Goal: Book appointment/travel/reservation

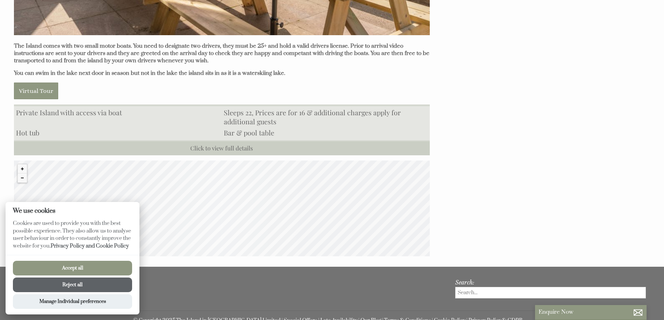
scroll to position [662, 0]
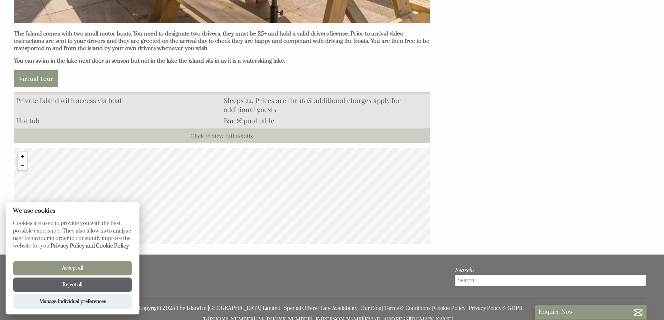
click at [76, 285] on button "Reject all" at bounding box center [72, 285] width 119 height 15
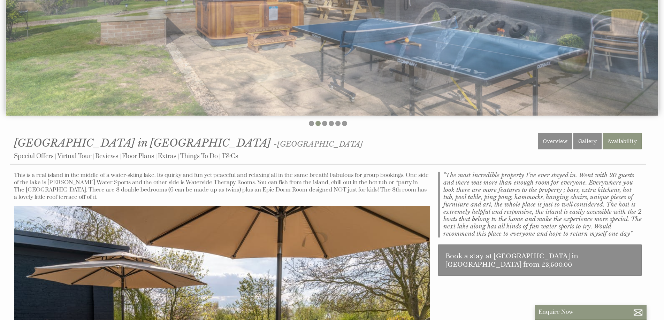
scroll to position [70, 0]
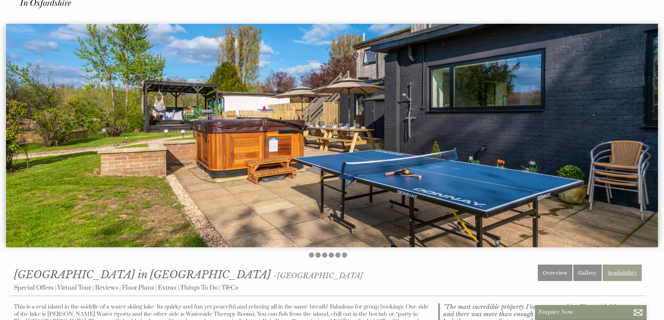
click at [624, 272] on link "Availability" at bounding box center [622, 273] width 39 height 16
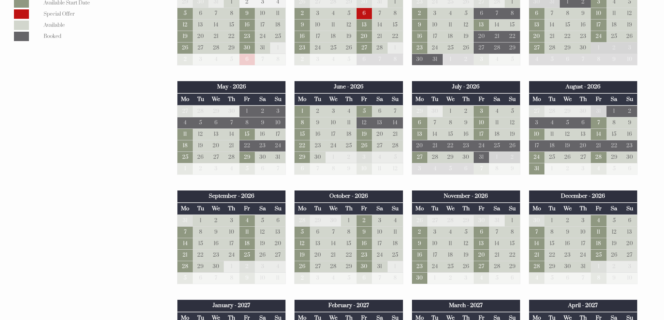
scroll to position [523, 0]
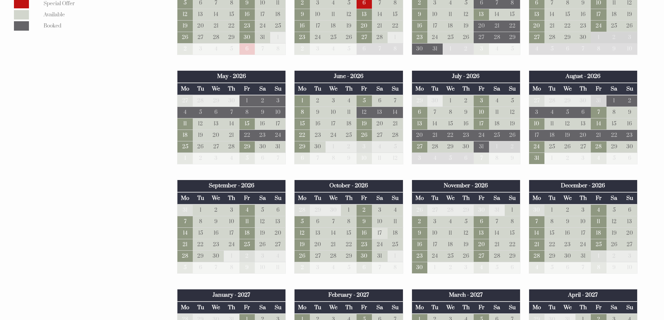
click at [377, 232] on td "17" at bounding box center [379, 234] width 15 height 12
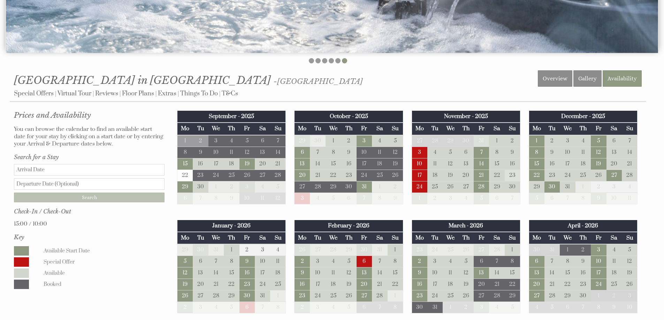
scroll to position [244, 0]
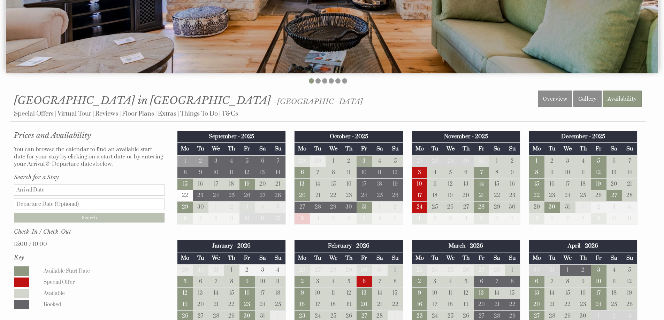
click at [364, 160] on td "3" at bounding box center [364, 161] width 15 height 12
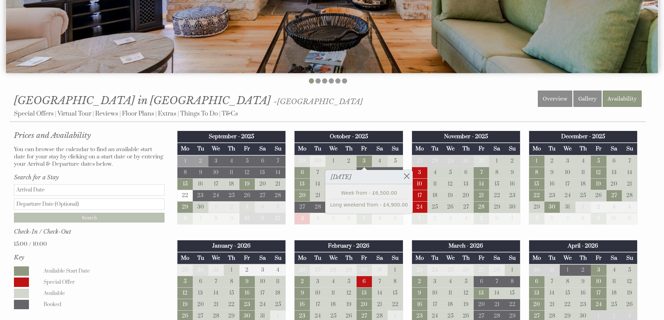
click at [398, 161] on td "5" at bounding box center [395, 161] width 15 height 12
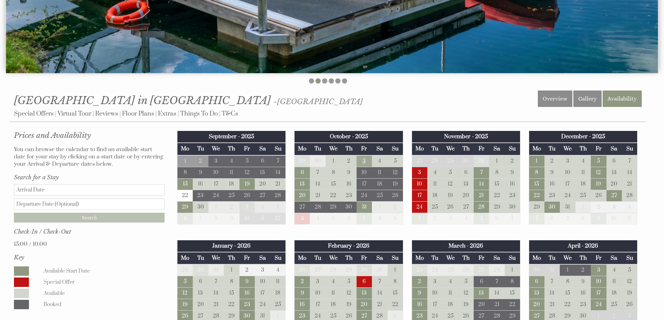
click at [364, 163] on td "3" at bounding box center [364, 161] width 15 height 12
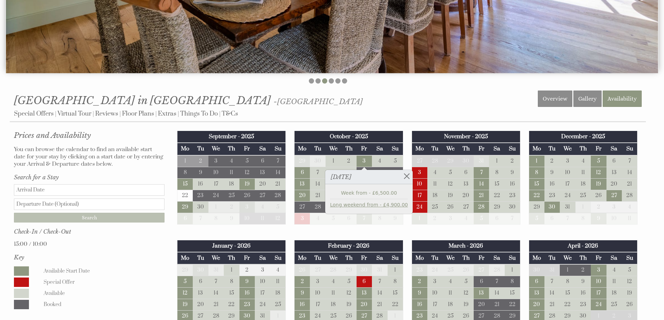
click at [358, 206] on link "Long weekend from - £4,900.00" at bounding box center [369, 204] width 78 height 7
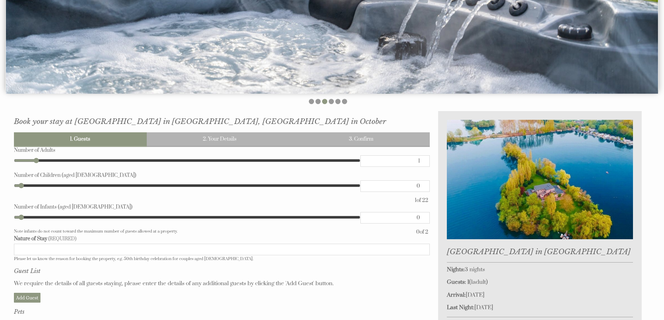
scroll to position [209, 0]
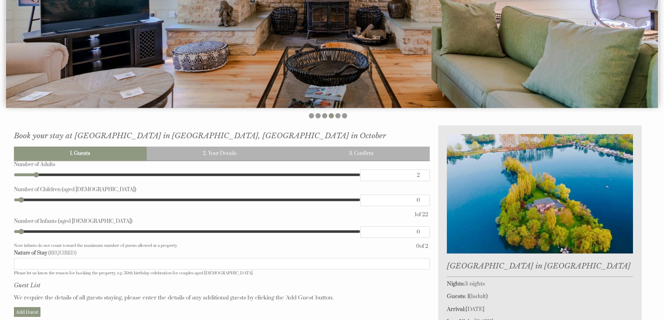
type input "2"
click at [422, 175] on input "2" at bounding box center [394, 176] width 69 height 12
type input "2"
type input "3"
click at [422, 175] on input "3" at bounding box center [394, 176] width 69 height 12
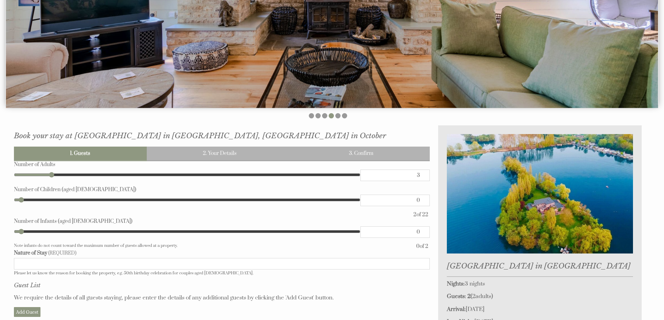
type input "3"
type input "4"
click at [422, 175] on input "4" at bounding box center [394, 176] width 69 height 12
type input "4"
type input "5"
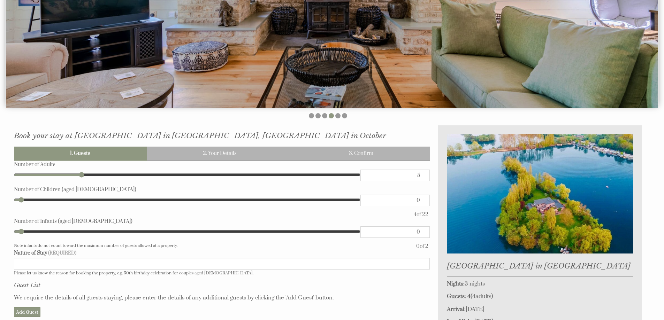
click at [422, 175] on input "5" at bounding box center [394, 176] width 69 height 12
type input "5"
type input "6"
click at [422, 174] on input "6" at bounding box center [394, 176] width 69 height 12
type input "6"
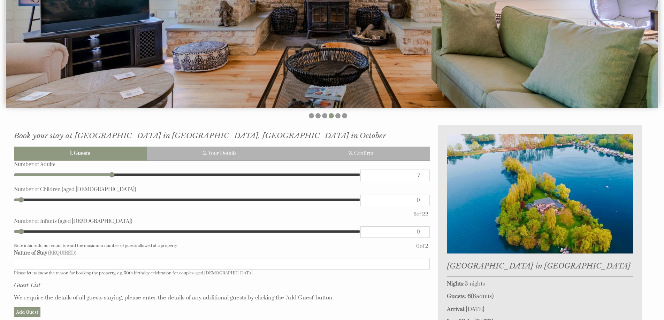
type input "7"
click at [422, 173] on input "7" at bounding box center [394, 176] width 69 height 12
type input "7"
type input "8"
click at [422, 173] on input "8" at bounding box center [394, 176] width 69 height 12
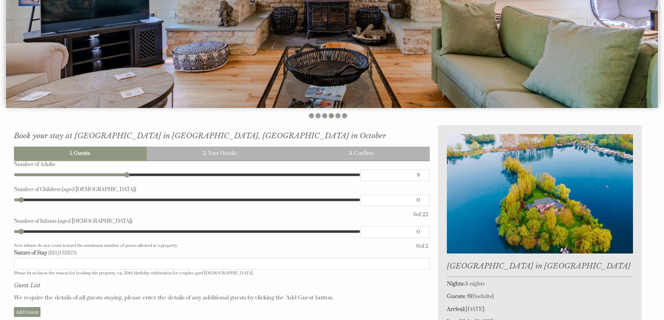
type input "8"
type input "10"
click at [422, 173] on input "10" at bounding box center [394, 176] width 69 height 12
type input "10"
type input "11"
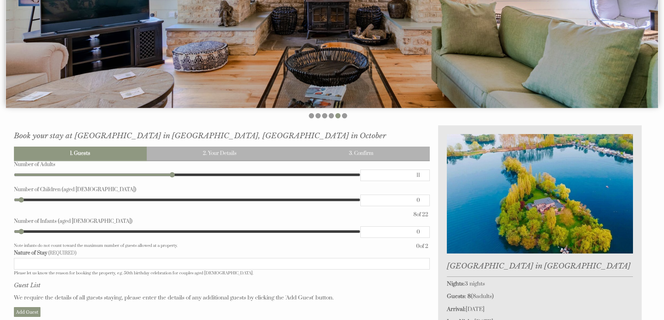
click at [422, 172] on input "11" at bounding box center [394, 176] width 69 height 12
type input "11"
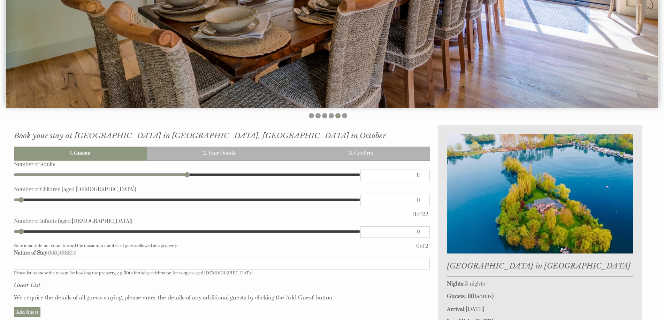
click at [422, 171] on input "11" at bounding box center [394, 176] width 69 height 12
type input "12"
click at [422, 175] on input "12" at bounding box center [394, 176] width 69 height 12
type input "12"
type input "13"
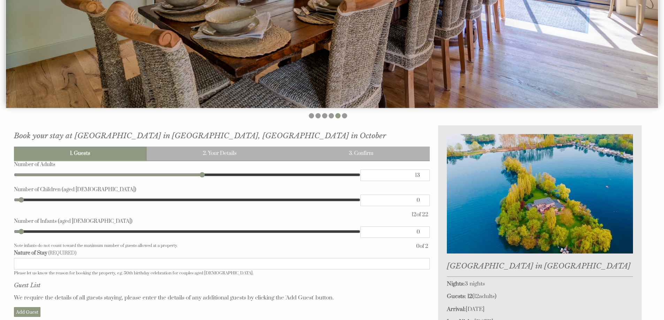
click at [422, 175] on input "13" at bounding box center [394, 176] width 69 height 12
type input "13"
type input "14"
click at [422, 175] on input "14" at bounding box center [394, 176] width 69 height 12
type input "14"
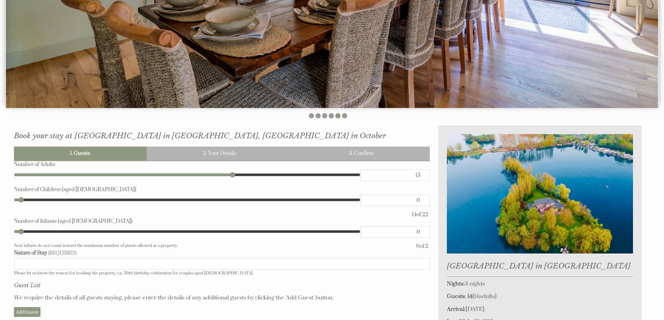
type input "15"
click at [422, 174] on input "15" at bounding box center [394, 176] width 69 height 12
type input "15"
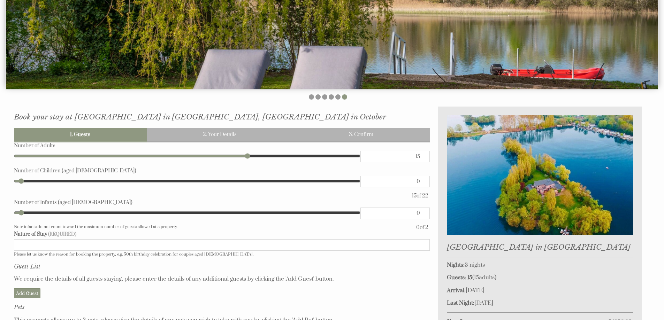
scroll to position [244, 0]
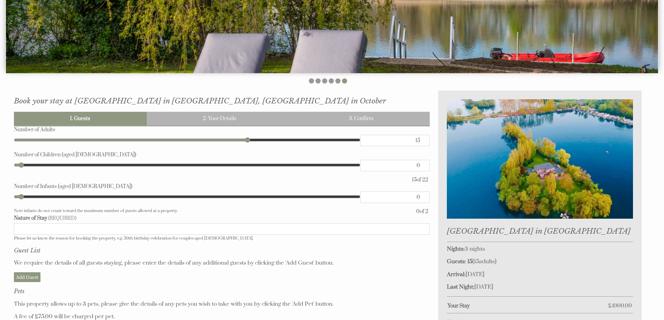
click at [22, 230] on input "Nature of Stay" at bounding box center [222, 229] width 416 height 12
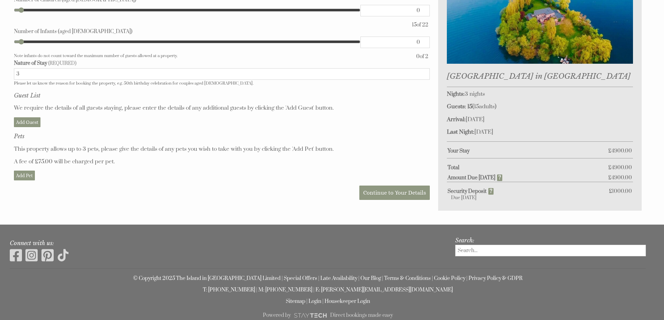
scroll to position [410, 0]
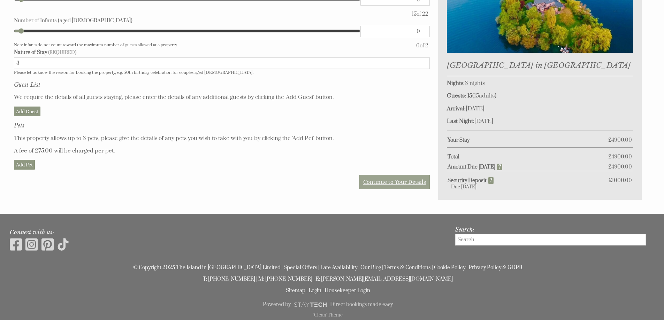
type input "3"
click at [382, 181] on link "Continue to Your Details" at bounding box center [394, 182] width 70 height 14
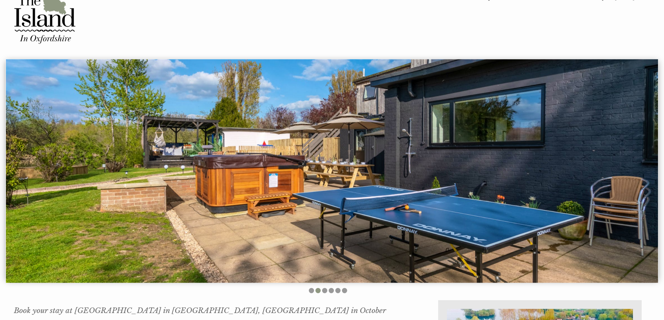
scroll to position [105, 0]
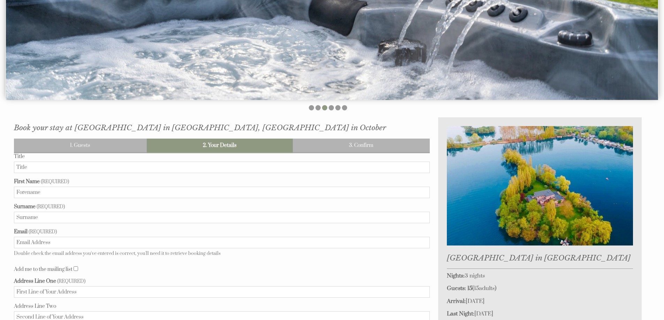
scroll to position [89, 0]
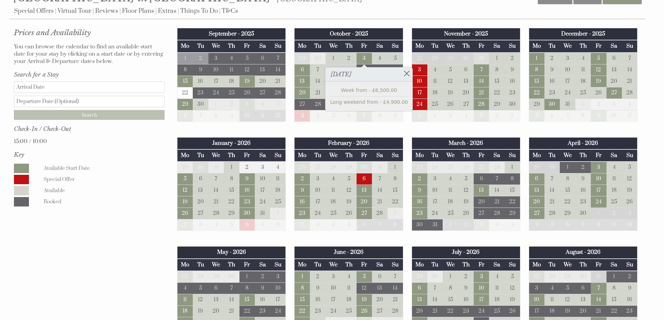
scroll to position [349, 0]
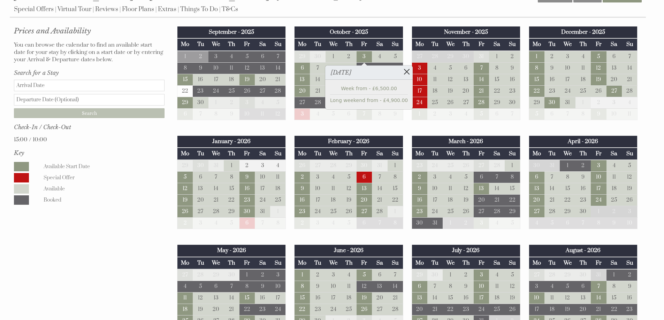
click at [401, 72] on link at bounding box center [407, 72] width 12 height 12
click at [401, 70] on link at bounding box center [407, 72] width 12 height 12
click at [128, 157] on div "Prices and Availability You can browse the calendar to find an available start …" at bounding box center [89, 116] width 159 height 182
click at [128, 156] on h3 "Key" at bounding box center [89, 153] width 151 height 7
click at [303, 68] on td "6" at bounding box center [302, 68] width 15 height 12
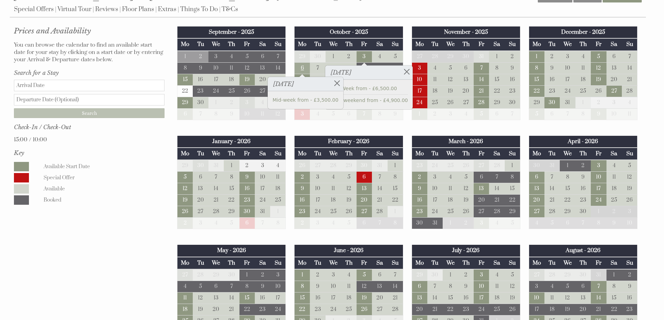
click at [303, 68] on td "6" at bounding box center [302, 68] width 15 height 12
click at [334, 124] on div "October - 2025 Mo Tu We Th Fr Sa Su 29 30 1 2 3 4 5 6 7 8 9 10 11 12 13 14" at bounding box center [348, 76] width 117 height 101
click at [401, 71] on link at bounding box center [407, 72] width 12 height 12
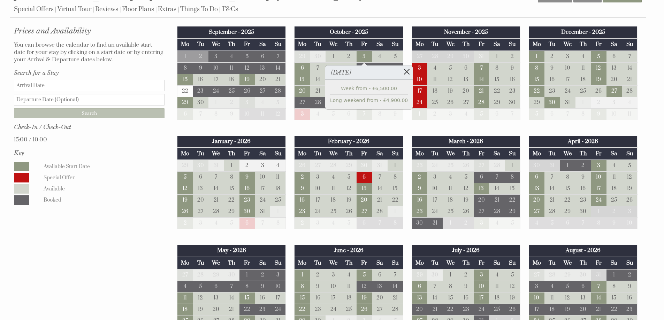
click at [401, 72] on link at bounding box center [407, 72] width 12 height 12
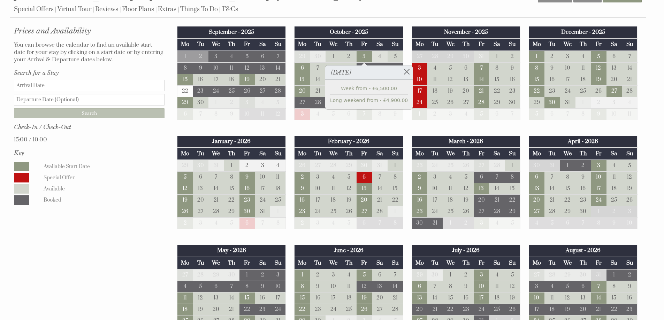
click at [379, 58] on td "4" at bounding box center [379, 57] width 15 height 12
drag, startPoint x: 318, startPoint y: 67, endPoint x: 308, endPoint y: 71, distance: 10.4
click at [314, 70] on td "7" at bounding box center [317, 68] width 15 height 12
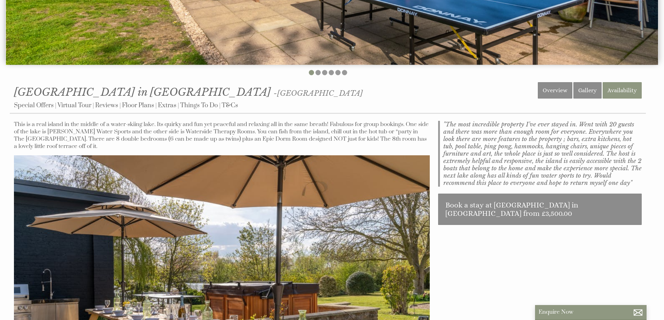
scroll to position [139, 0]
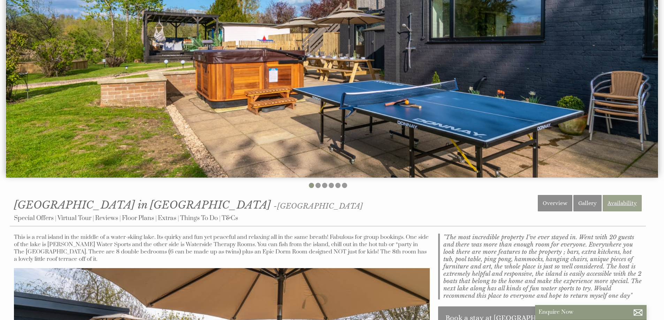
click at [630, 206] on link "Availability" at bounding box center [622, 203] width 39 height 16
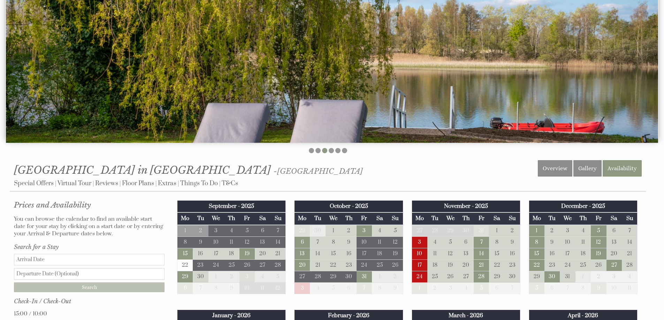
scroll to position [105, 0]
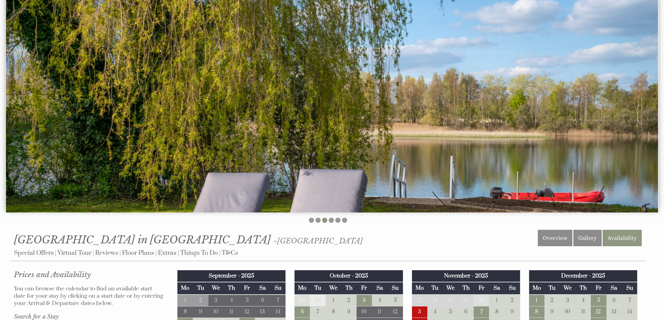
drag, startPoint x: 491, startPoint y: 139, endPoint x: 200, endPoint y: 137, distance: 290.7
click at [200, 138] on img at bounding box center [332, 101] width 652 height 224
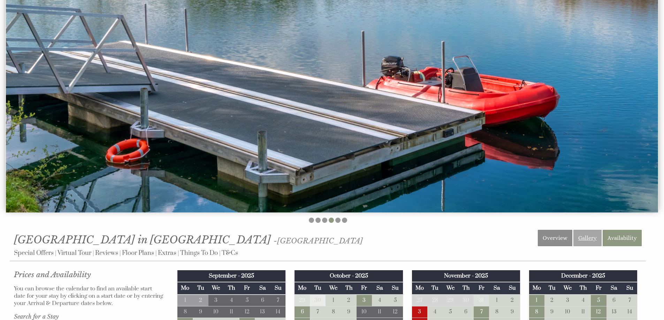
click at [594, 237] on link "Gallery" at bounding box center [587, 238] width 28 height 16
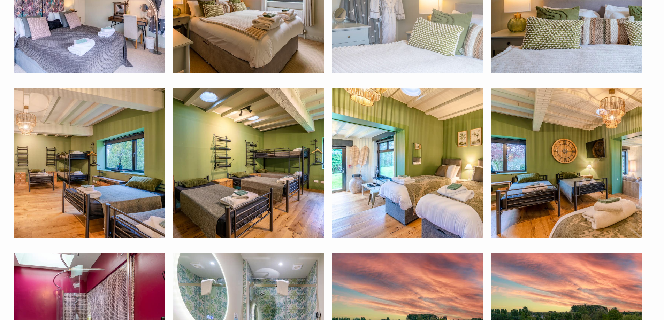
scroll to position [2928, 0]
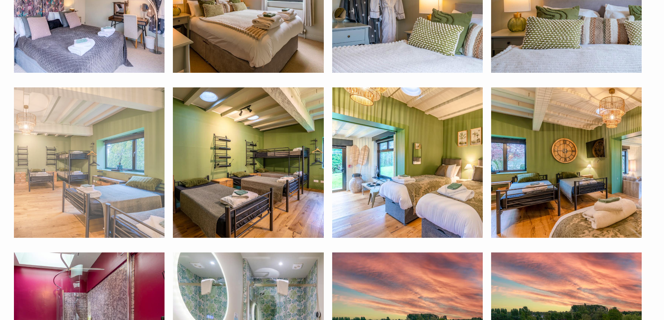
click at [71, 197] on img at bounding box center [89, 162] width 151 height 151
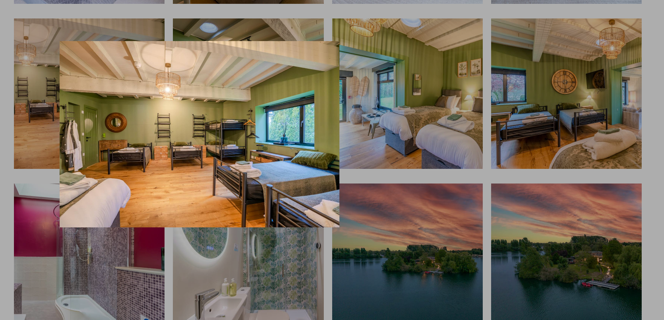
scroll to position [2998, 0]
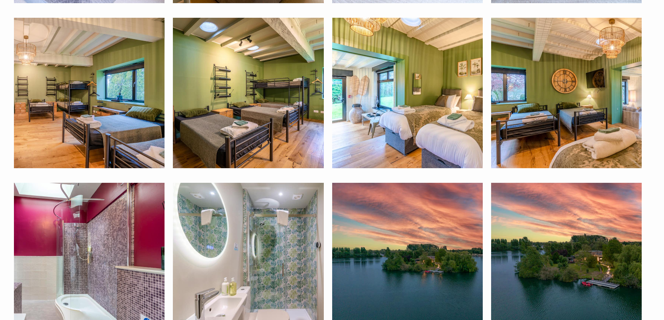
click at [412, 142] on img at bounding box center [407, 93] width 151 height 151
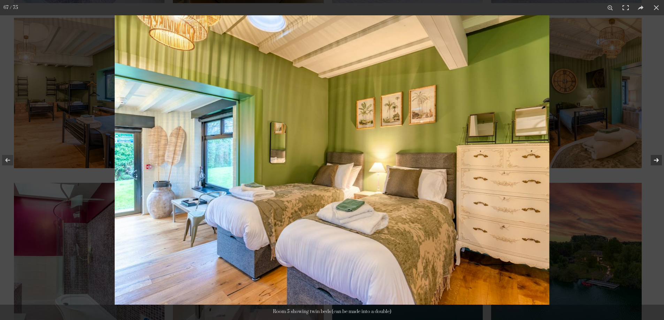
click at [658, 159] on button at bounding box center [652, 160] width 24 height 35
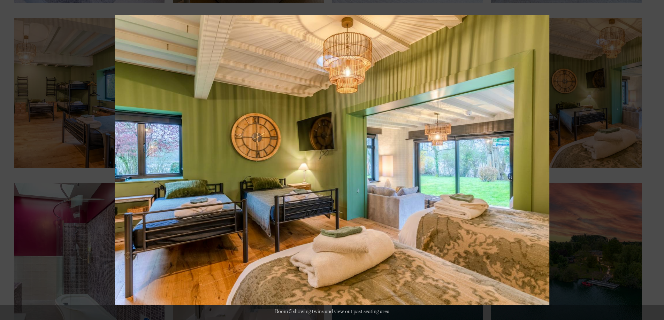
click at [658, 159] on button at bounding box center [652, 160] width 24 height 35
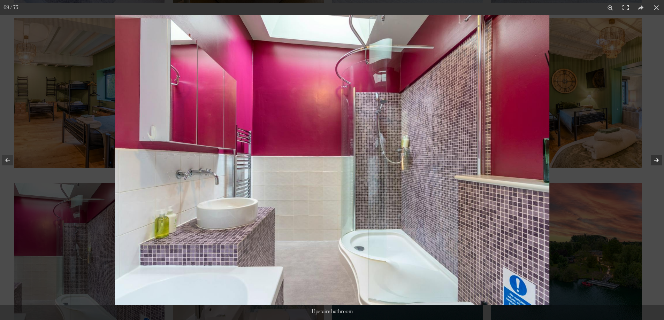
click at [658, 162] on button at bounding box center [652, 160] width 24 height 35
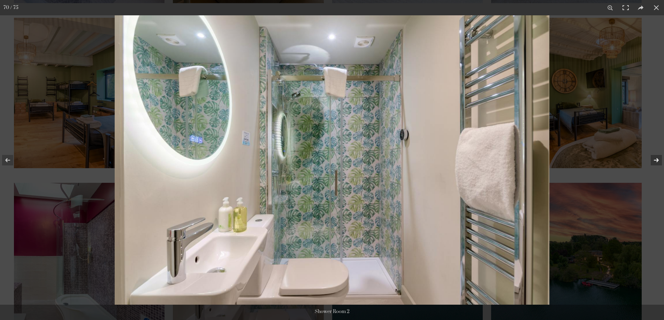
click at [658, 162] on button at bounding box center [652, 160] width 24 height 35
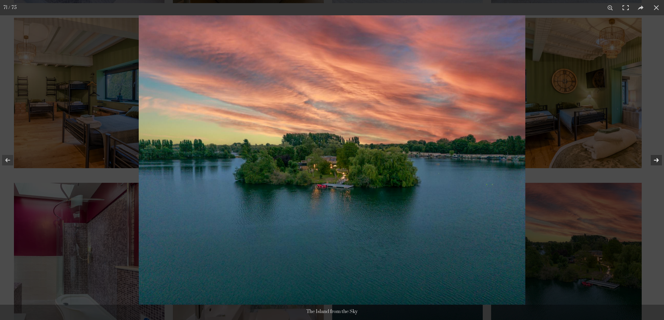
click at [658, 162] on button at bounding box center [652, 160] width 24 height 35
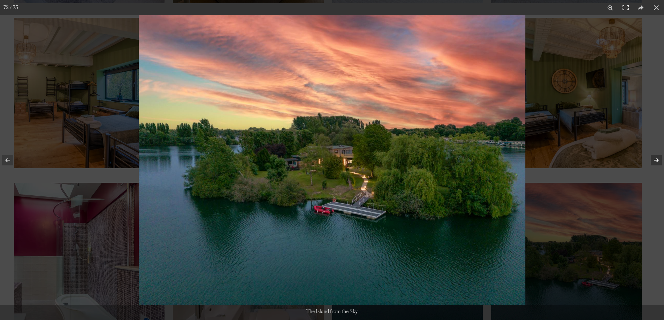
click at [658, 162] on button at bounding box center [652, 160] width 24 height 35
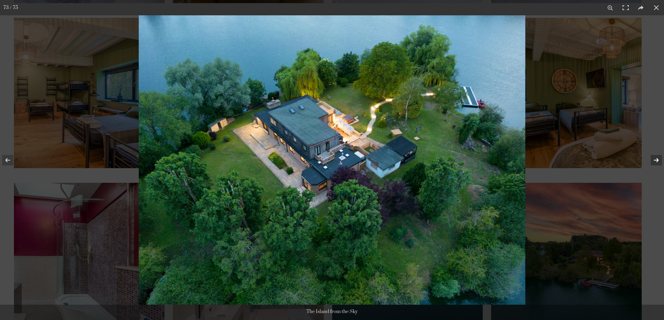
click at [658, 162] on button at bounding box center [652, 160] width 24 height 35
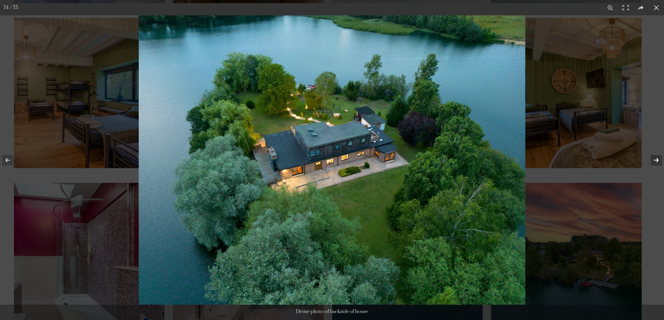
click at [658, 162] on button at bounding box center [652, 160] width 24 height 35
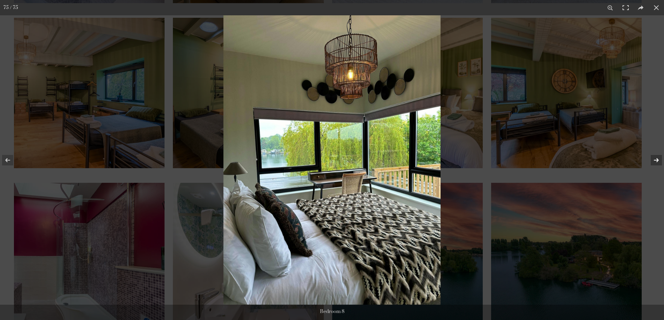
click at [658, 162] on button at bounding box center [652, 160] width 24 height 35
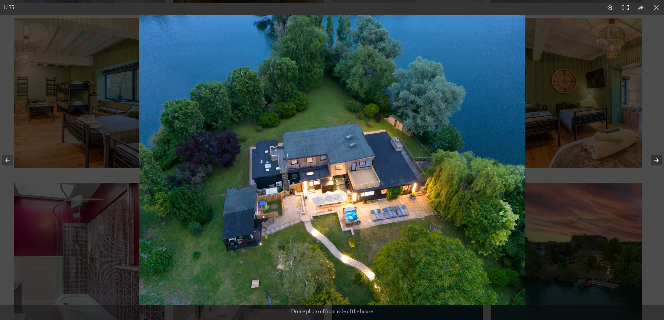
click at [658, 162] on button at bounding box center [652, 160] width 24 height 35
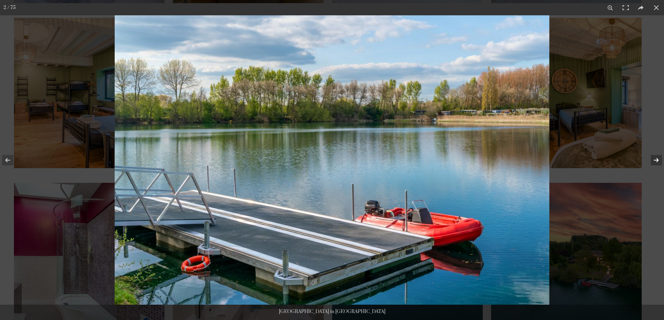
click at [658, 162] on button at bounding box center [652, 160] width 24 height 35
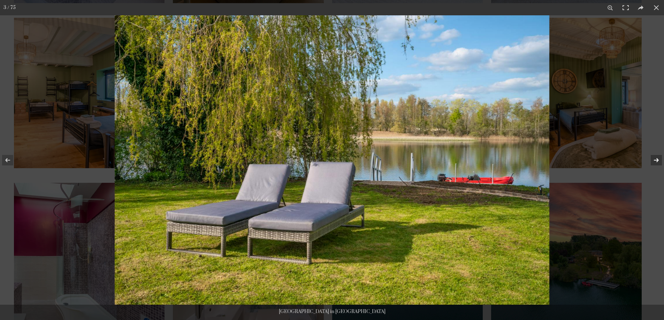
click at [658, 162] on button at bounding box center [652, 160] width 24 height 35
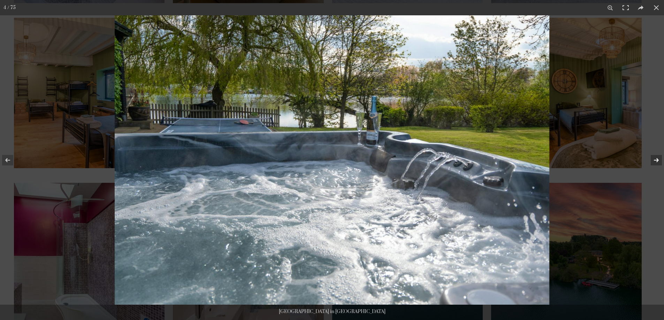
click at [656, 162] on button at bounding box center [652, 160] width 24 height 35
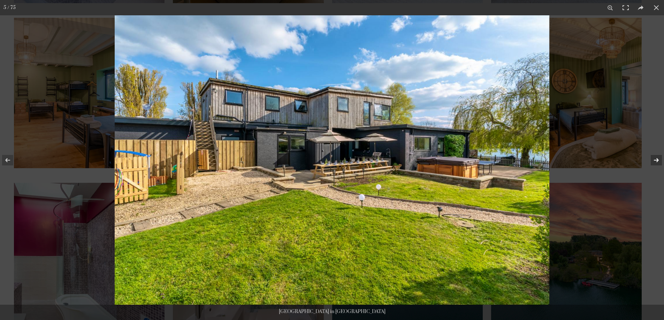
click at [656, 162] on button at bounding box center [652, 160] width 24 height 35
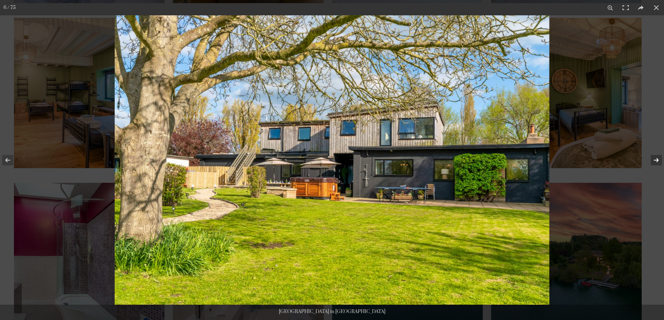
click at [656, 162] on button at bounding box center [652, 160] width 24 height 35
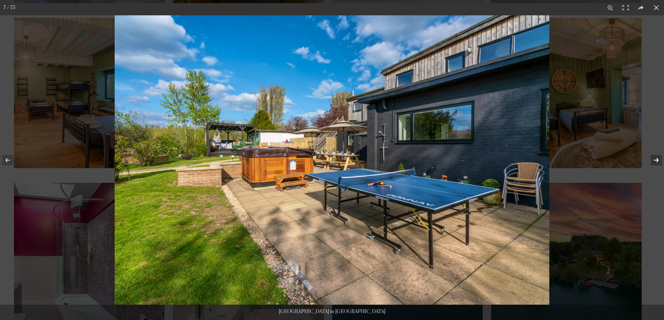
click at [656, 162] on button at bounding box center [652, 160] width 24 height 35
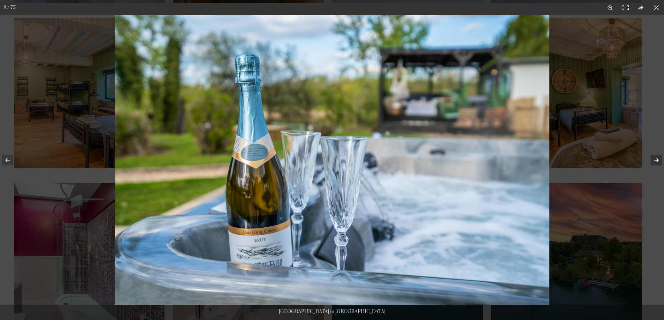
click at [656, 162] on button at bounding box center [652, 160] width 24 height 35
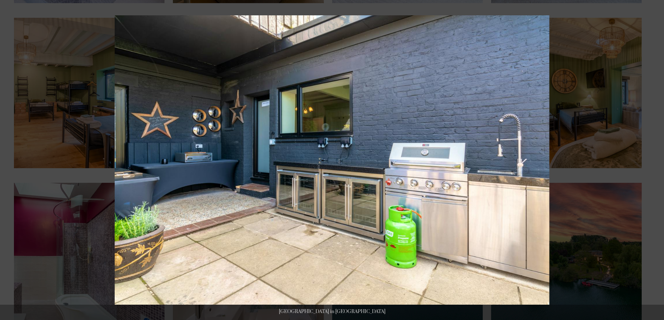
click at [656, 162] on button at bounding box center [652, 160] width 24 height 35
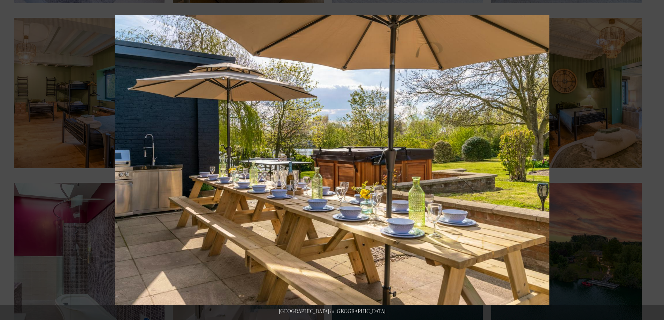
click at [656, 162] on button at bounding box center [652, 160] width 24 height 35
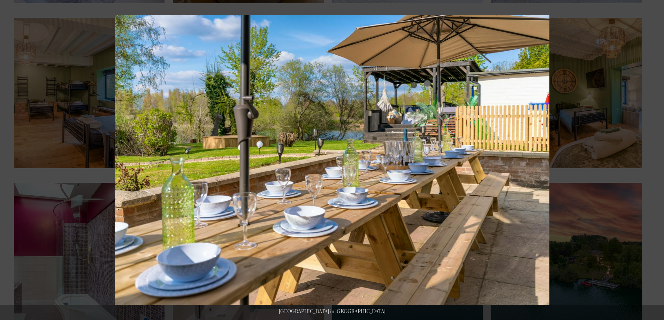
click at [656, 162] on button at bounding box center [652, 160] width 24 height 35
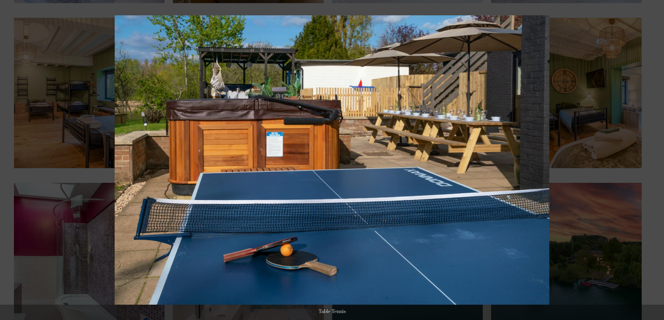
click at [656, 162] on button at bounding box center [652, 160] width 24 height 35
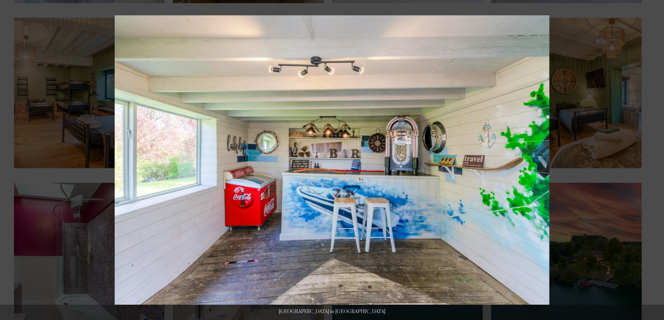
click at [656, 162] on button at bounding box center [652, 160] width 24 height 35
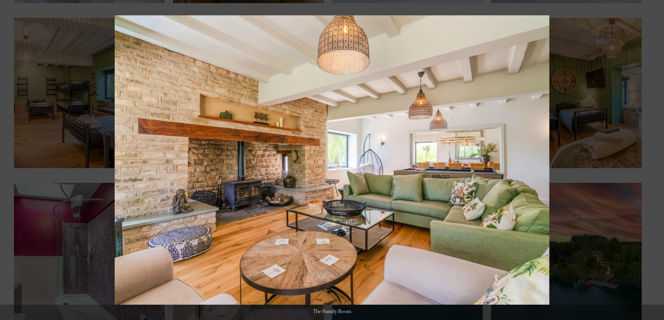
click at [656, 162] on button at bounding box center [652, 160] width 24 height 35
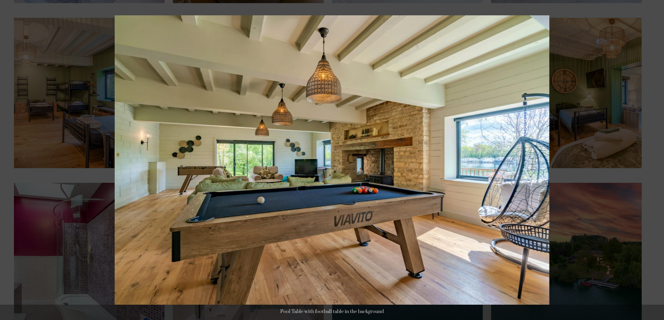
click at [656, 162] on button at bounding box center [652, 160] width 24 height 35
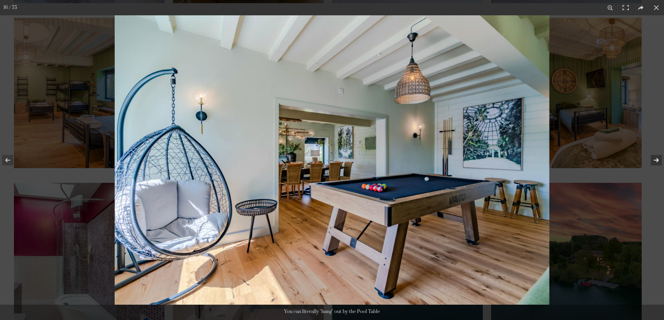
click at [656, 161] on button at bounding box center [652, 160] width 24 height 35
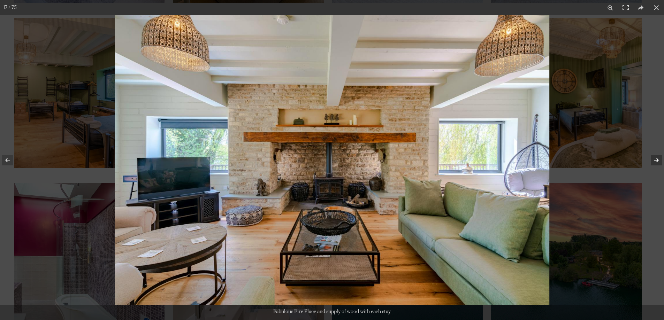
click at [656, 161] on button at bounding box center [652, 160] width 24 height 35
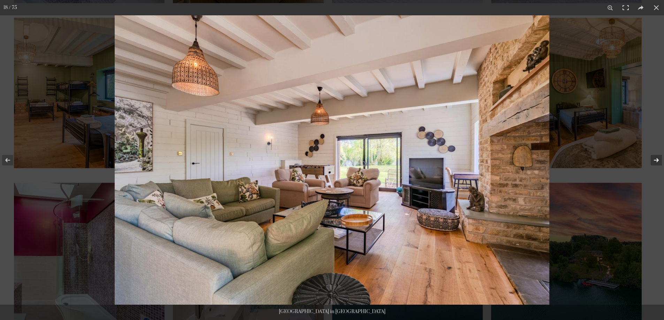
click at [656, 161] on button at bounding box center [652, 160] width 24 height 35
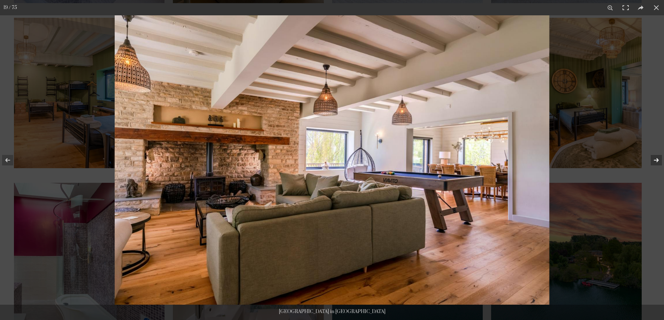
click at [656, 161] on button at bounding box center [652, 160] width 24 height 35
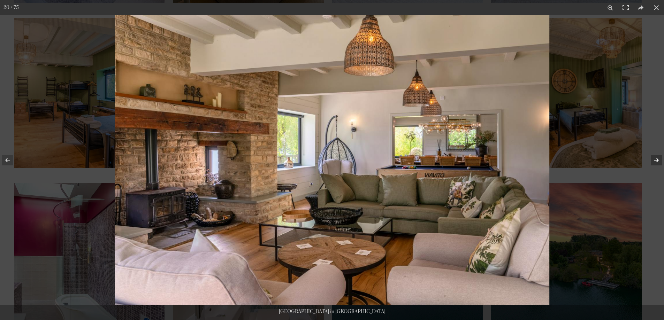
click at [656, 161] on button at bounding box center [652, 160] width 24 height 35
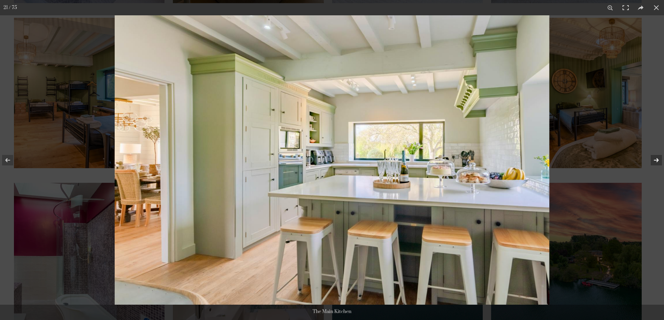
click at [656, 160] on button at bounding box center [652, 160] width 24 height 35
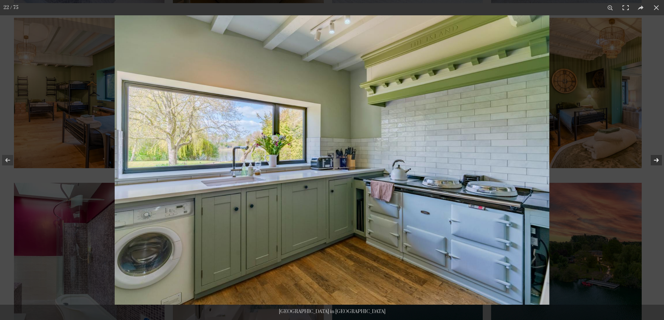
click at [656, 160] on button at bounding box center [652, 160] width 24 height 35
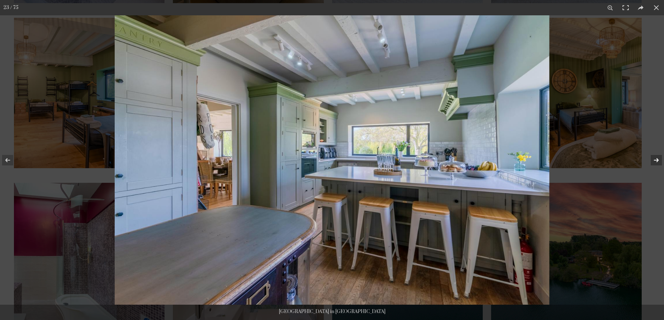
click at [656, 160] on button at bounding box center [652, 160] width 24 height 35
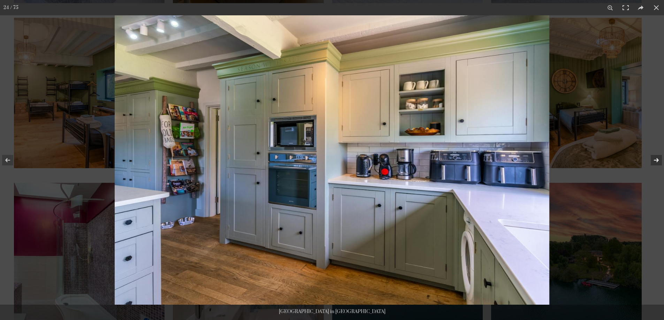
click at [656, 160] on button at bounding box center [652, 160] width 24 height 35
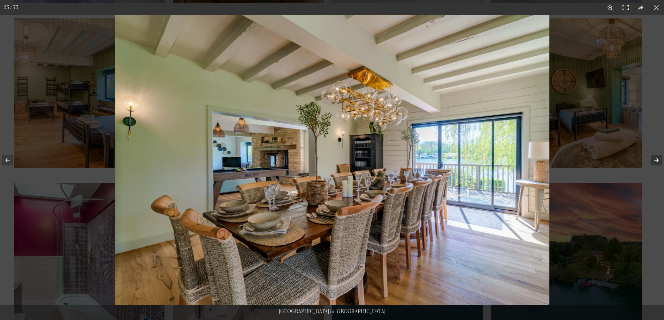
click at [656, 160] on button at bounding box center [652, 160] width 24 height 35
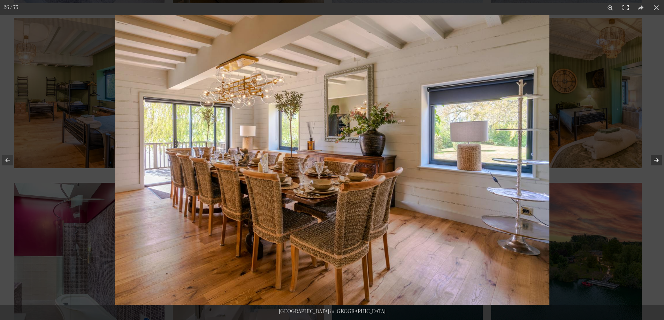
click at [656, 159] on button at bounding box center [652, 160] width 24 height 35
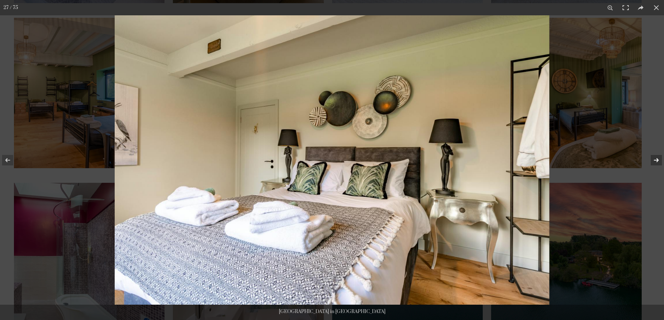
click at [656, 159] on button at bounding box center [652, 160] width 24 height 35
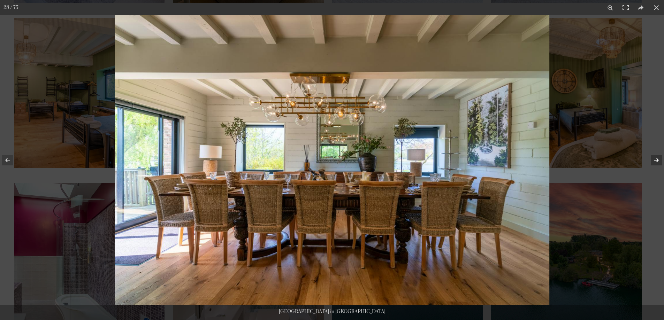
click at [656, 159] on button at bounding box center [652, 160] width 24 height 35
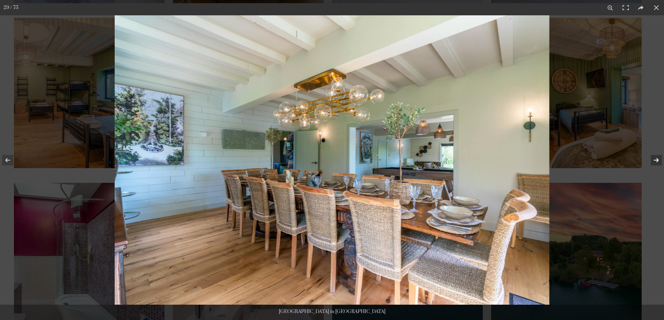
click at [656, 159] on button at bounding box center [652, 160] width 24 height 35
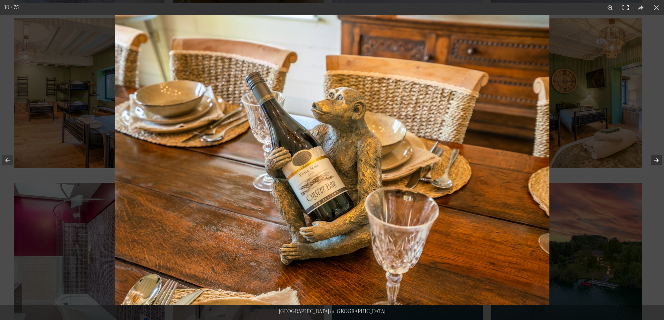
click at [656, 159] on button at bounding box center [652, 160] width 24 height 35
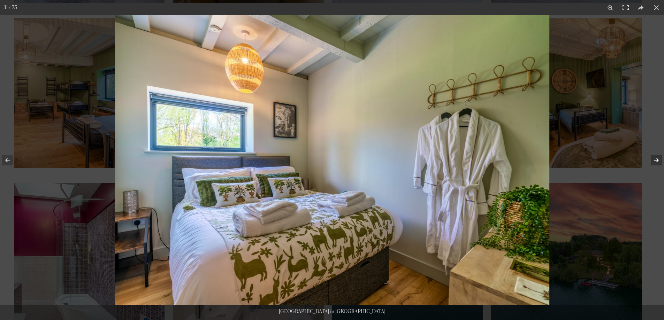
click at [656, 160] on button at bounding box center [652, 160] width 24 height 35
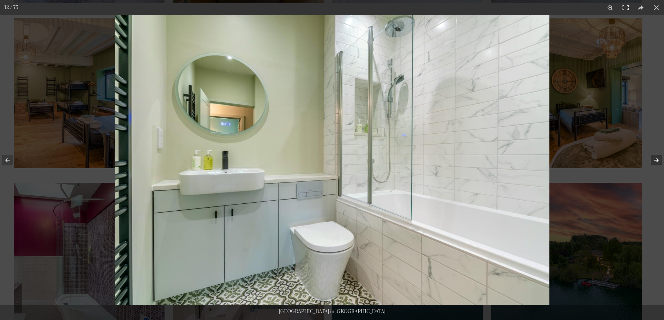
click at [656, 160] on button at bounding box center [652, 160] width 24 height 35
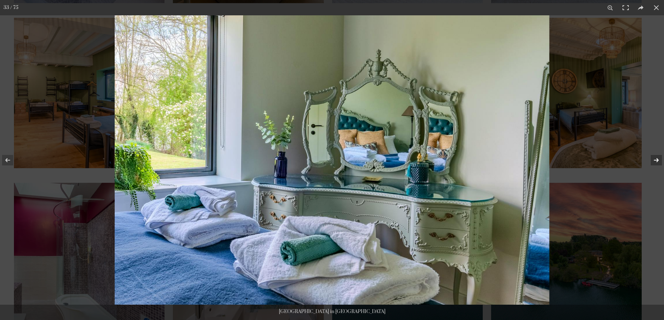
click at [656, 160] on button at bounding box center [652, 160] width 24 height 35
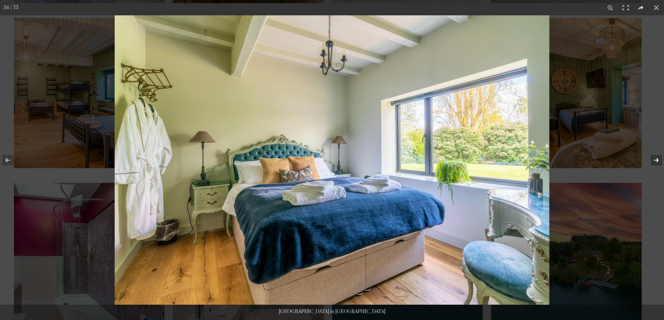
click at [656, 160] on button at bounding box center [652, 160] width 24 height 35
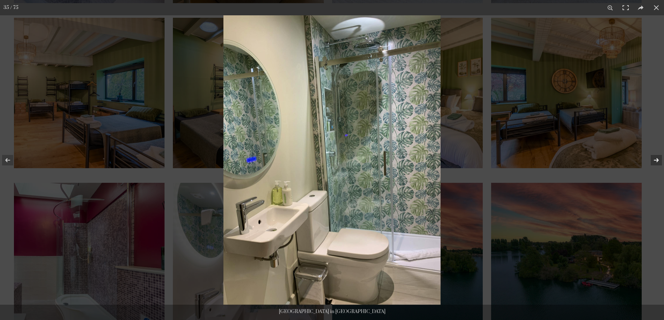
click at [656, 160] on button at bounding box center [652, 160] width 24 height 35
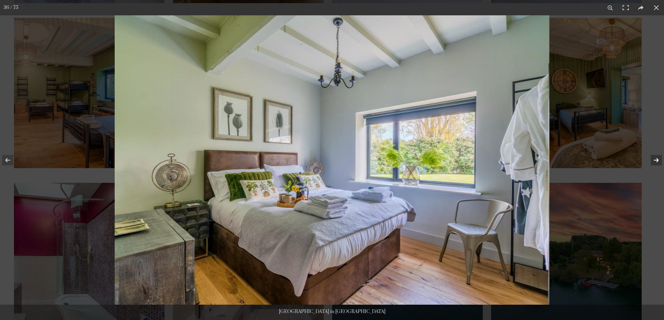
click at [656, 160] on button at bounding box center [652, 160] width 24 height 35
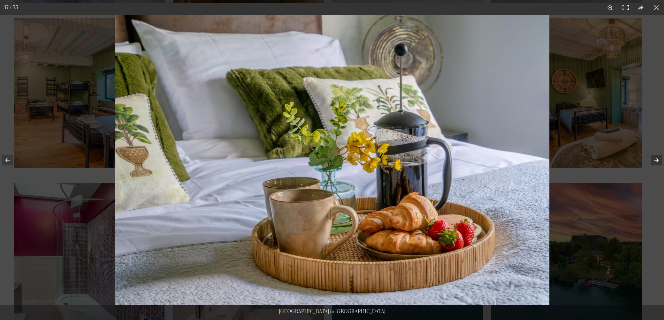
click at [656, 161] on button at bounding box center [652, 160] width 24 height 35
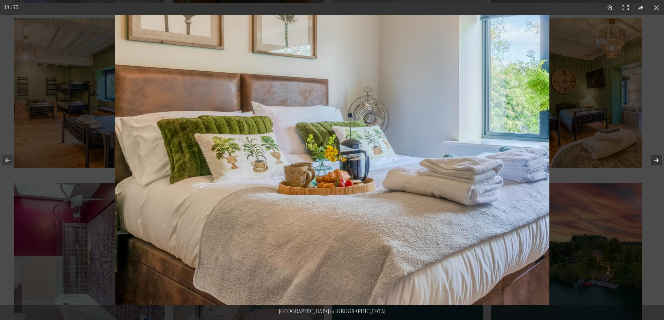
click at [656, 161] on button at bounding box center [652, 160] width 24 height 35
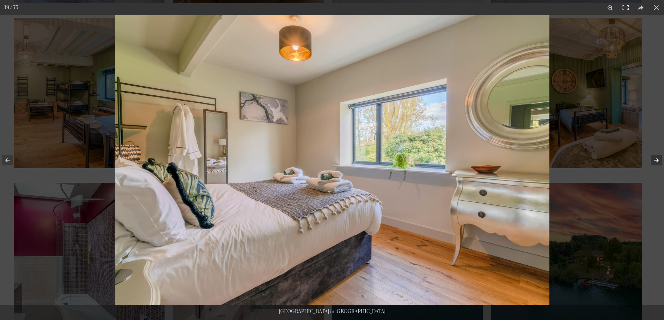
click at [656, 161] on button at bounding box center [652, 160] width 24 height 35
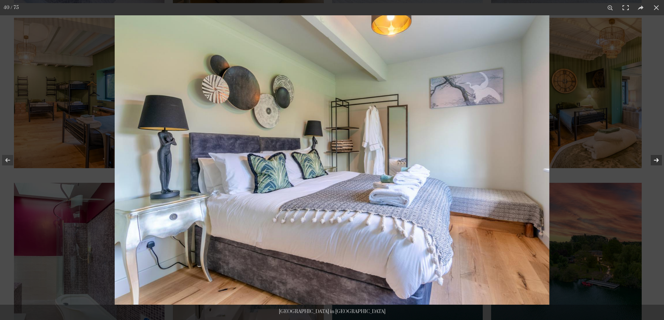
click at [656, 161] on button at bounding box center [652, 160] width 24 height 35
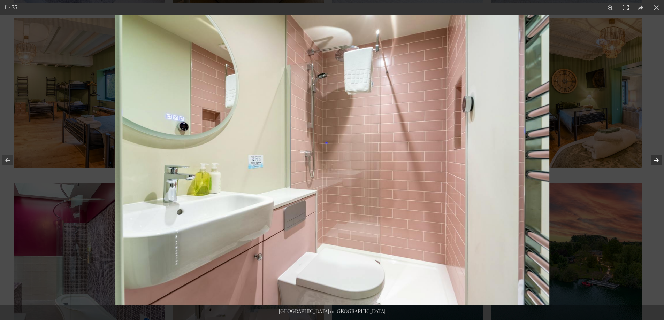
click at [656, 161] on button at bounding box center [652, 160] width 24 height 35
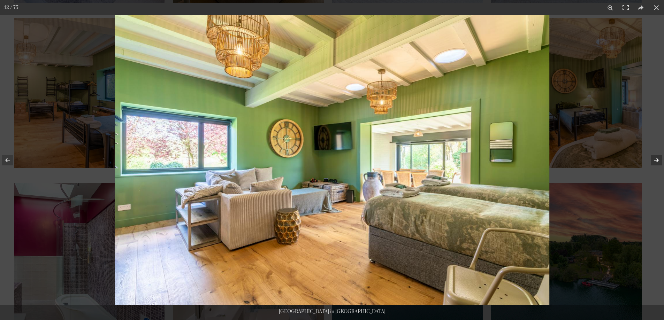
click at [656, 161] on button at bounding box center [652, 160] width 24 height 35
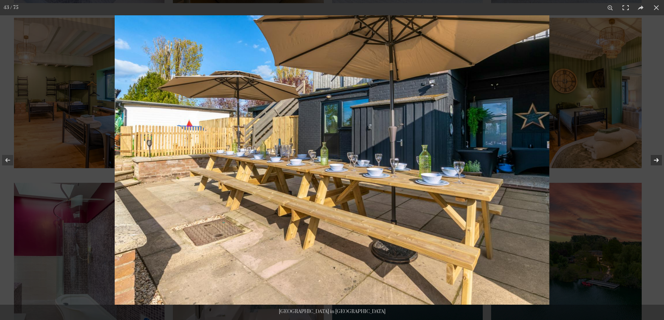
click at [656, 161] on button at bounding box center [652, 160] width 24 height 35
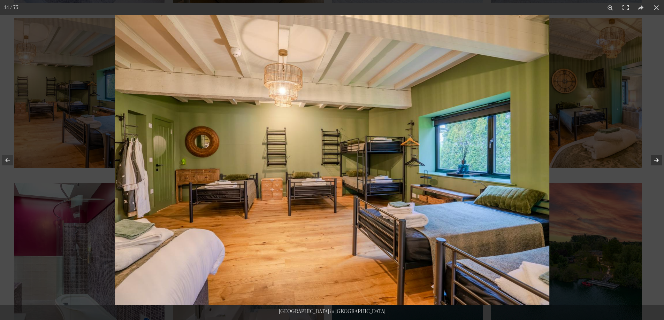
click at [656, 161] on button at bounding box center [652, 160] width 24 height 35
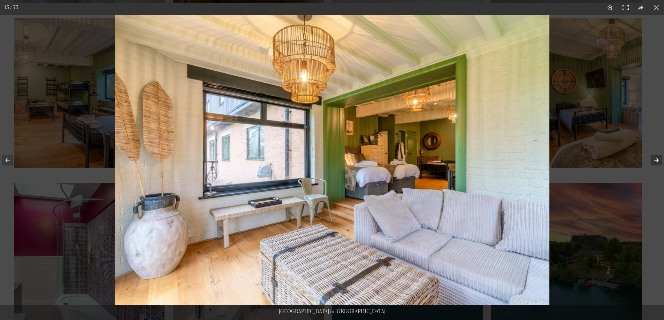
click at [656, 161] on button at bounding box center [652, 160] width 24 height 35
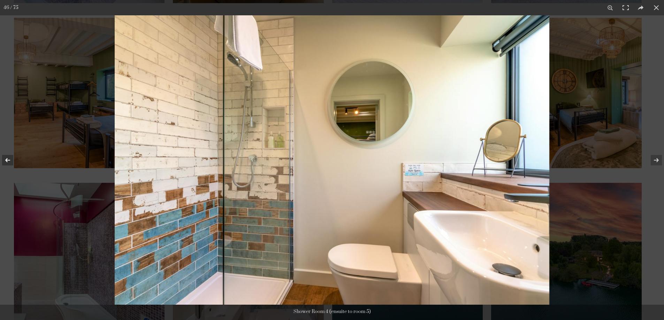
click at [8, 159] on button at bounding box center [12, 160] width 24 height 35
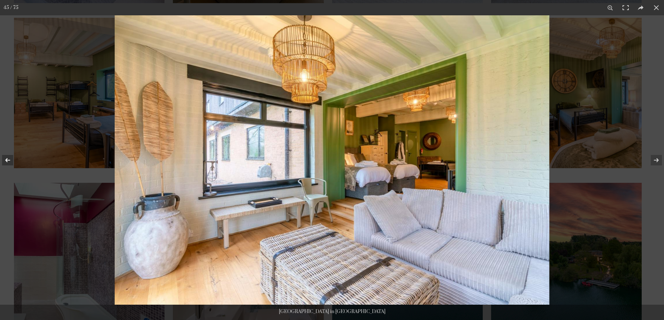
click at [7, 159] on button at bounding box center [12, 160] width 24 height 35
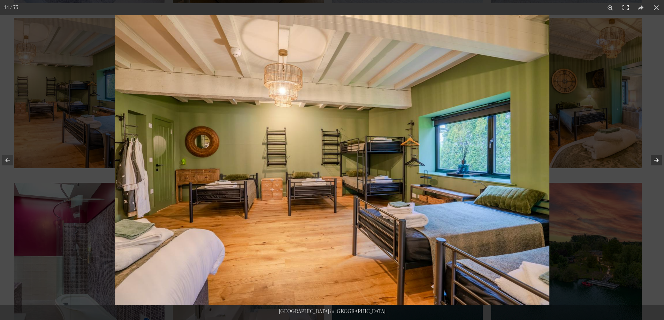
click at [656, 157] on button at bounding box center [652, 160] width 24 height 35
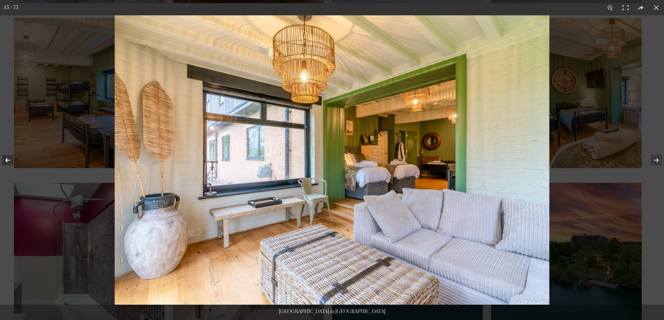
click at [5, 160] on button at bounding box center [12, 160] width 24 height 35
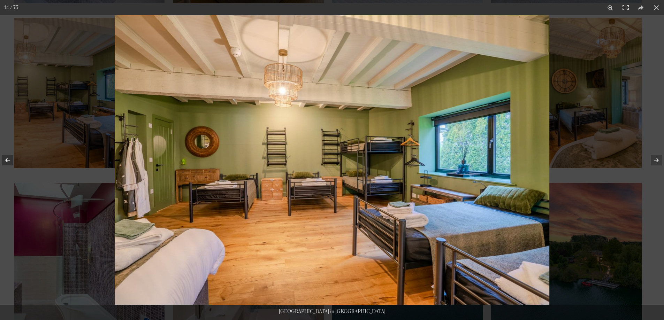
click at [6, 160] on button at bounding box center [12, 160] width 24 height 35
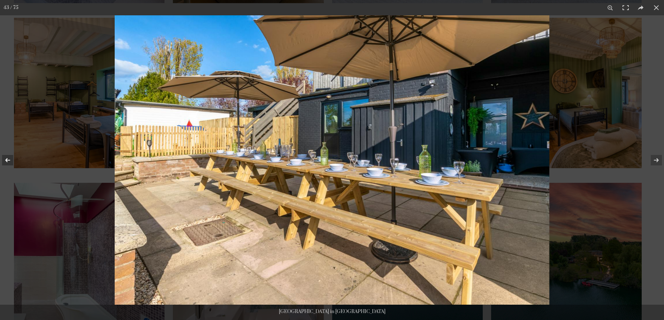
click at [6, 160] on button at bounding box center [12, 160] width 24 height 35
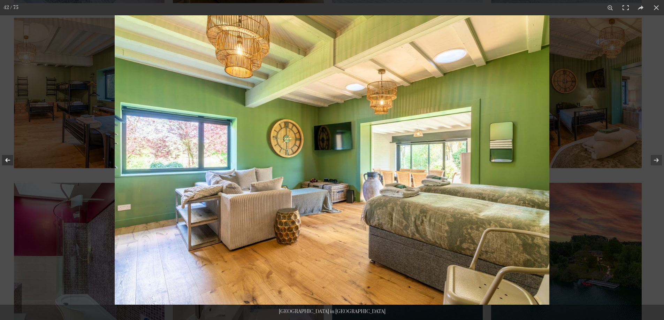
click at [6, 160] on button at bounding box center [12, 160] width 24 height 35
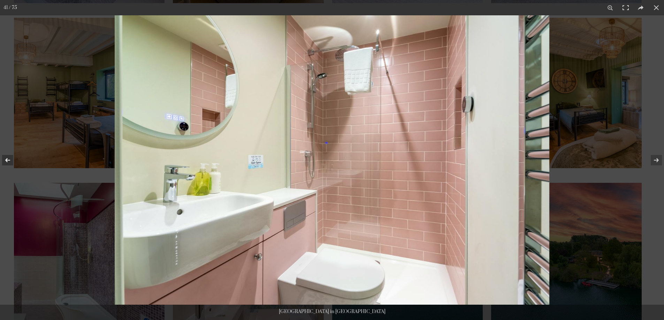
click at [6, 160] on button at bounding box center [12, 160] width 24 height 35
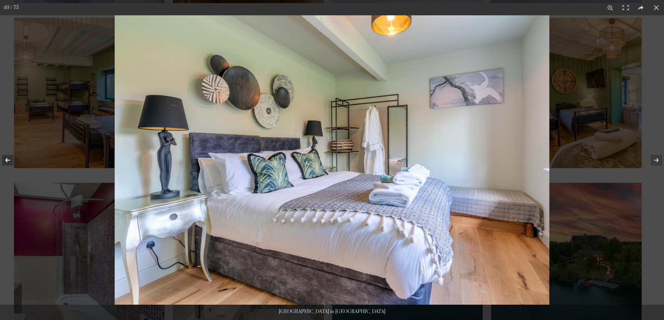
click at [6, 160] on button at bounding box center [12, 160] width 24 height 35
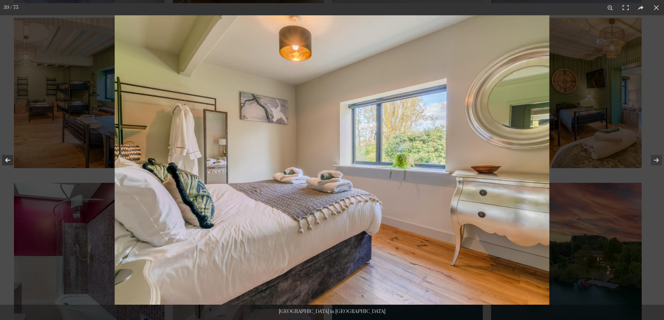
click at [6, 160] on button at bounding box center [12, 160] width 24 height 35
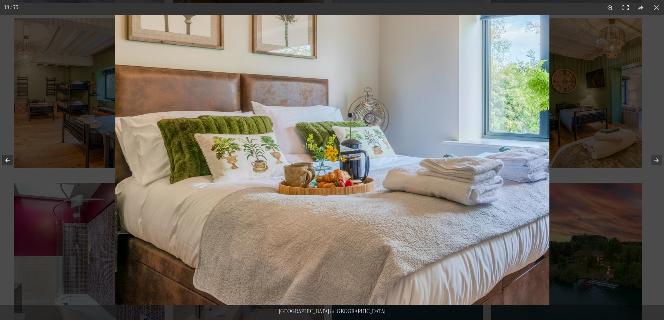
click at [6, 160] on button at bounding box center [12, 160] width 24 height 35
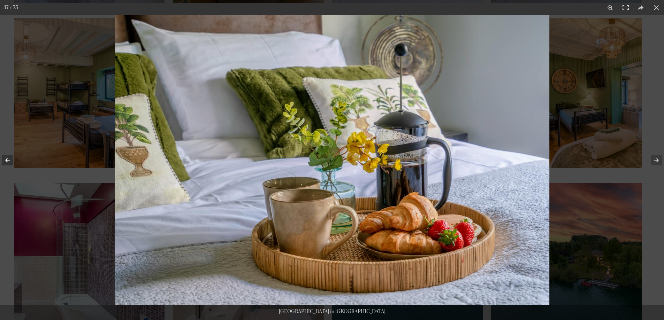
click at [6, 160] on button at bounding box center [12, 160] width 24 height 35
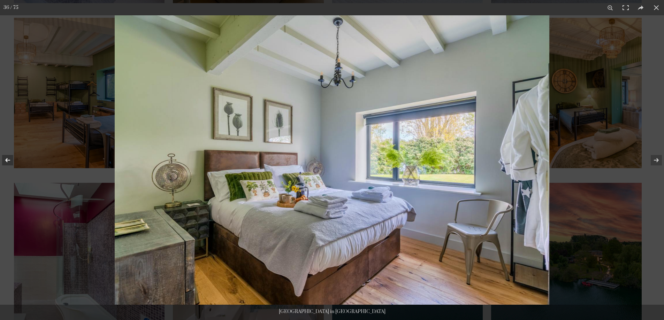
click at [6, 160] on button at bounding box center [12, 160] width 24 height 35
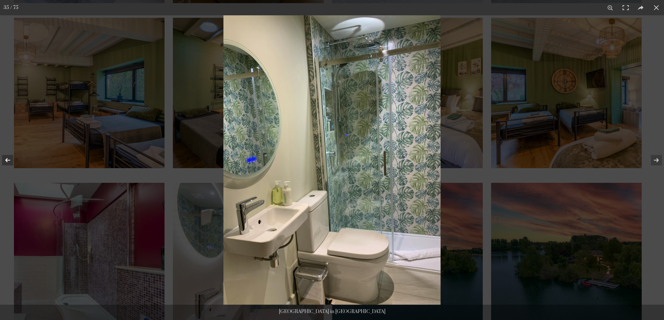
click at [6, 160] on button at bounding box center [12, 160] width 24 height 35
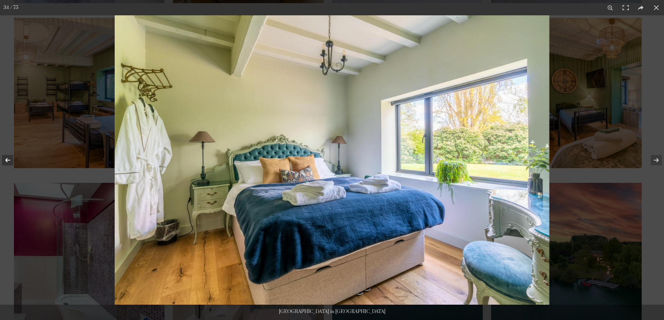
click at [6, 160] on button at bounding box center [12, 160] width 24 height 35
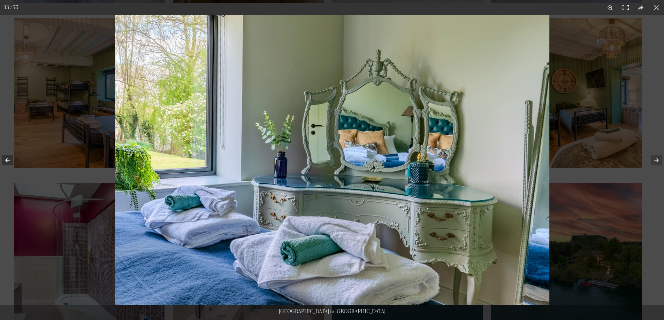
click at [6, 160] on button at bounding box center [12, 160] width 24 height 35
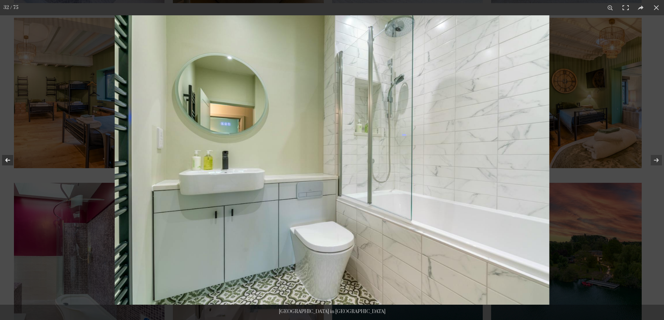
click at [6, 160] on button at bounding box center [12, 160] width 24 height 35
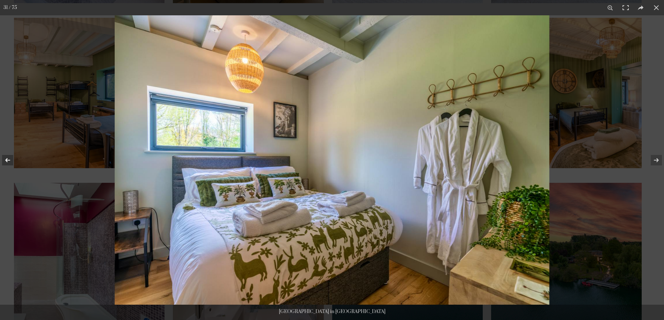
click at [6, 160] on button at bounding box center [12, 160] width 24 height 35
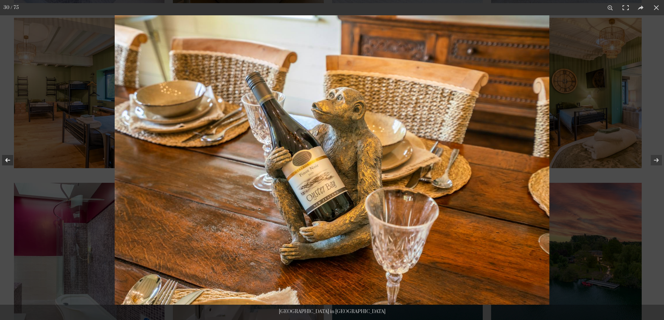
click at [6, 160] on button at bounding box center [12, 160] width 24 height 35
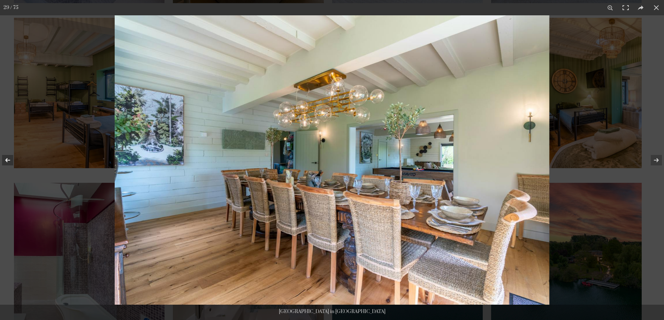
click at [5, 159] on button at bounding box center [12, 160] width 24 height 35
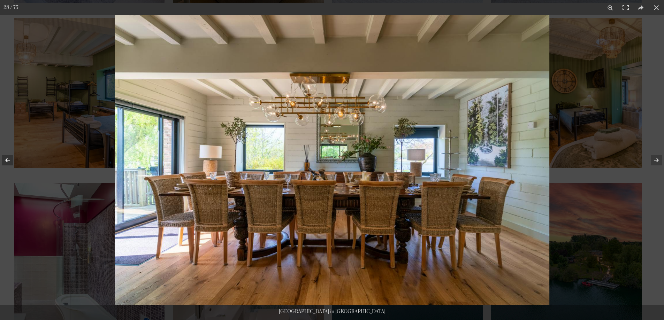
click at [5, 159] on button at bounding box center [12, 160] width 24 height 35
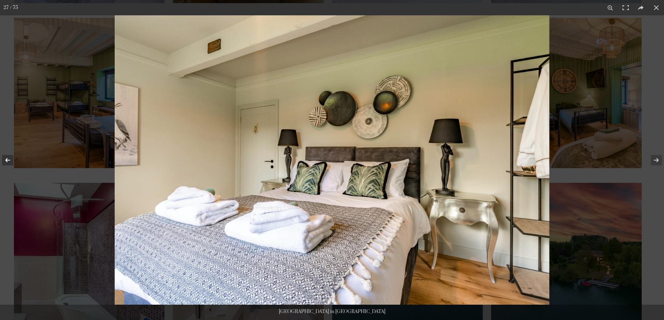
click at [5, 159] on button at bounding box center [12, 160] width 24 height 35
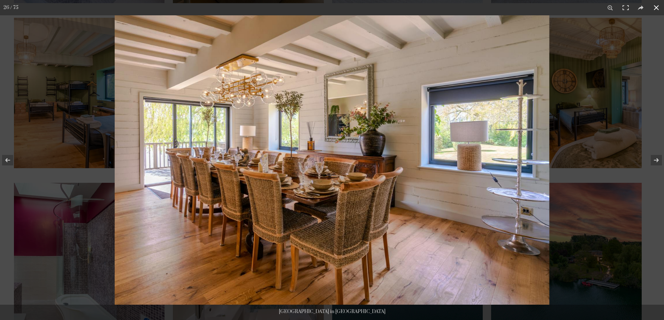
click at [659, 9] on button at bounding box center [656, 7] width 15 height 15
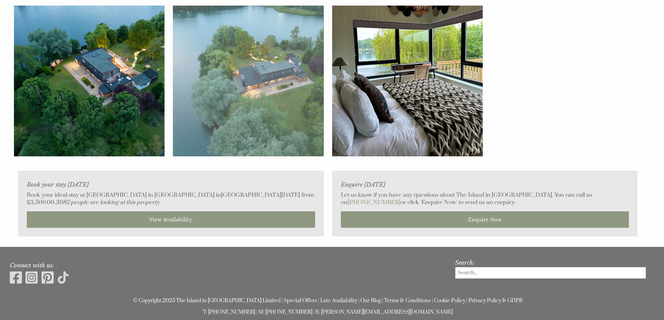
scroll to position [3373, 0]
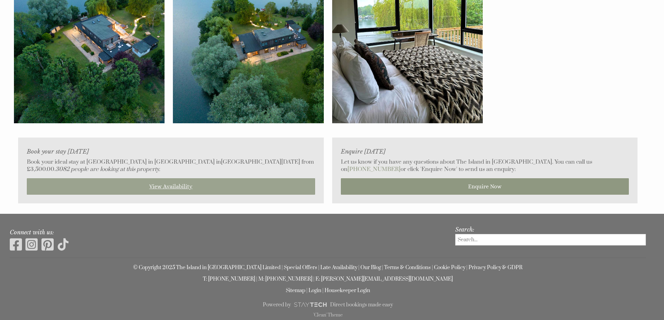
click at [167, 185] on link "View Availability" at bounding box center [171, 186] width 288 height 16
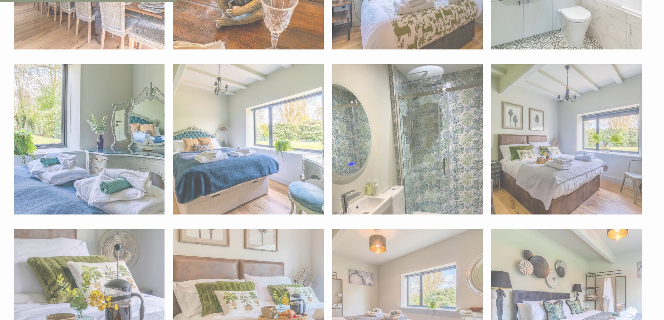
scroll to position [0, 0]
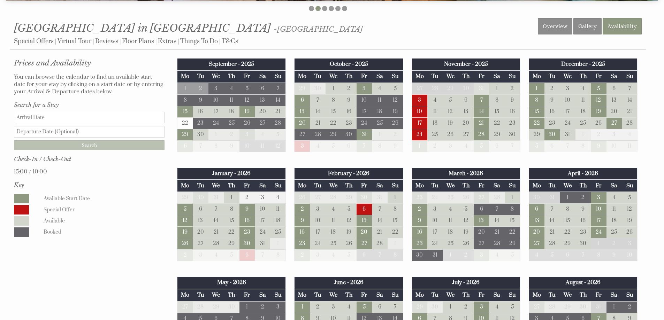
scroll to position [314, 0]
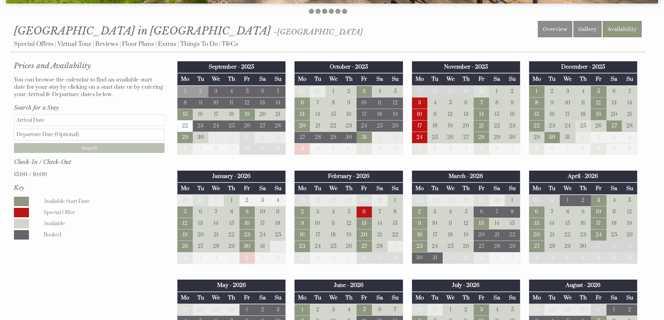
click at [582, 126] on td "25" at bounding box center [582, 126] width 15 height 12
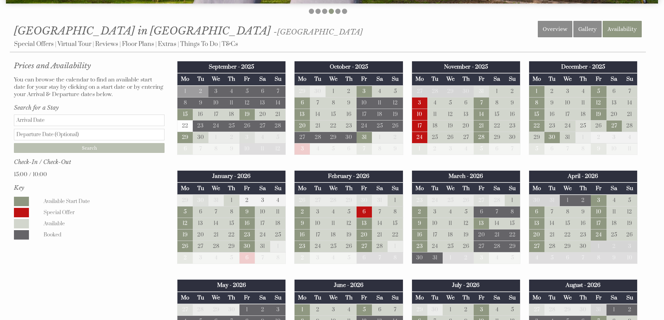
click at [585, 127] on td "25" at bounding box center [582, 126] width 15 height 12
click at [582, 127] on td "25" at bounding box center [582, 126] width 15 height 12
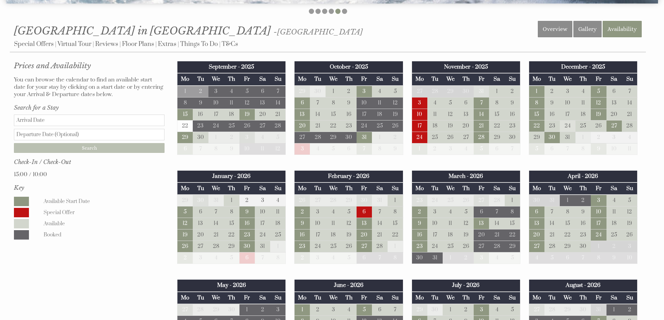
click at [569, 127] on td "24" at bounding box center [567, 126] width 15 height 12
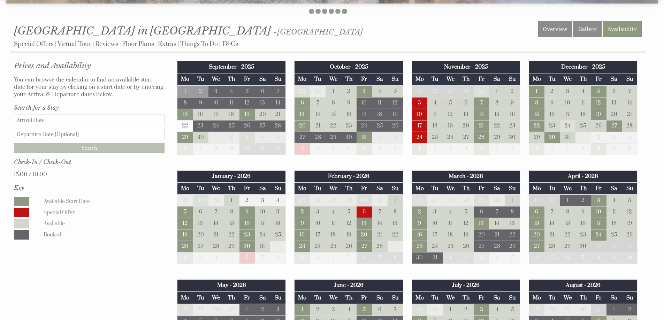
click at [567, 126] on td "24" at bounding box center [567, 126] width 15 height 12
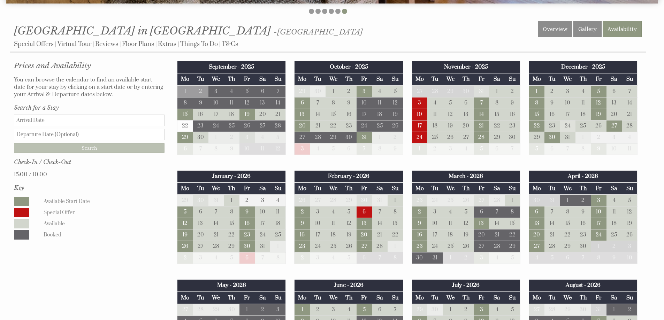
click at [567, 126] on td "24" at bounding box center [567, 126] width 15 height 12
click at [601, 125] on td "26" at bounding box center [598, 126] width 15 height 12
click at [563, 128] on td "24" at bounding box center [567, 126] width 15 height 12
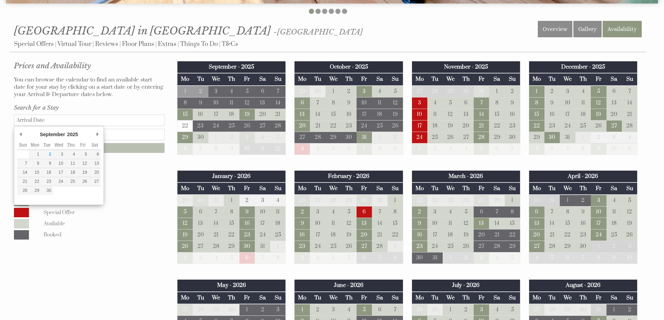
click at [17, 121] on input "Date" at bounding box center [89, 121] width 151 height 12
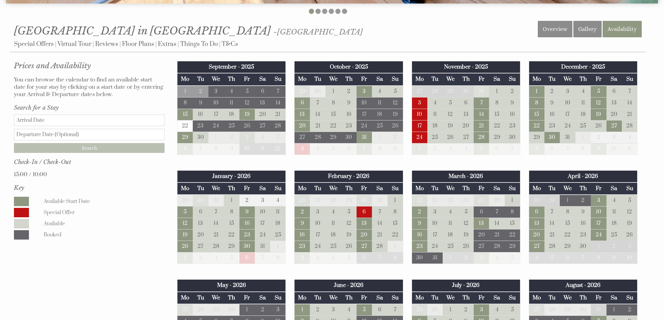
click at [123, 182] on div "Prices and Availability You can browse the calendar to find an available start …" at bounding box center [89, 151] width 159 height 182
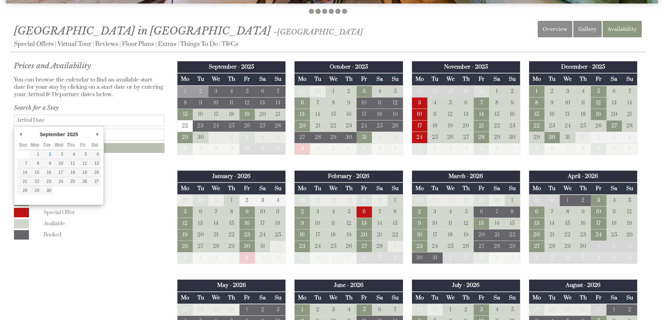
click at [35, 123] on input "Date" at bounding box center [89, 121] width 151 height 12
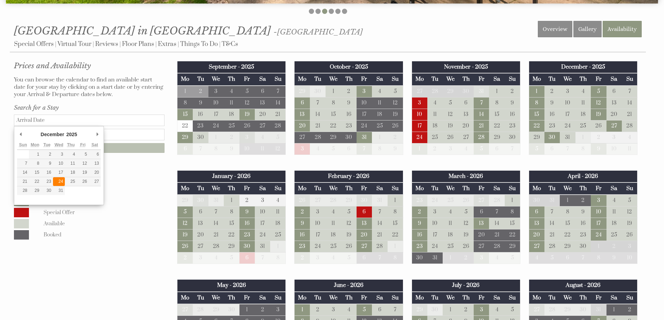
type input "[DATE]"
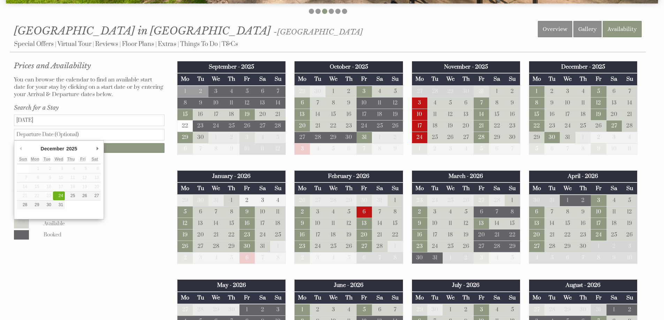
click at [23, 134] on input "text" at bounding box center [89, 135] width 151 height 12
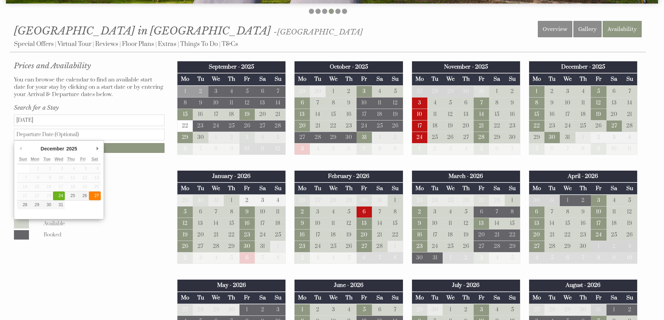
type input "[DATE]"
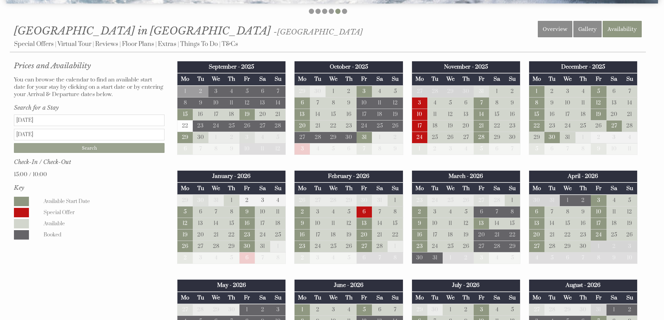
click at [89, 147] on input "Search" at bounding box center [89, 148] width 151 height 10
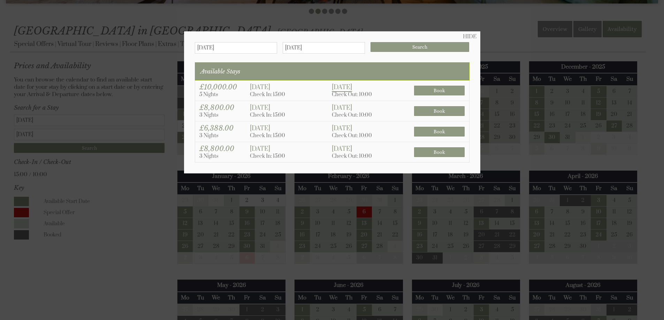
click at [118, 263] on div at bounding box center [332, 160] width 664 height 320
